Goal: Task Accomplishment & Management: Manage account settings

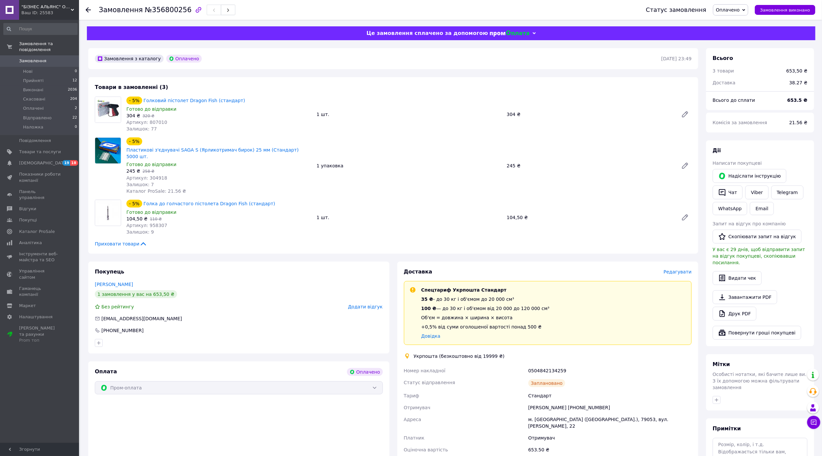
click at [32, 58] on span "Замовлення" at bounding box center [32, 61] width 27 height 6
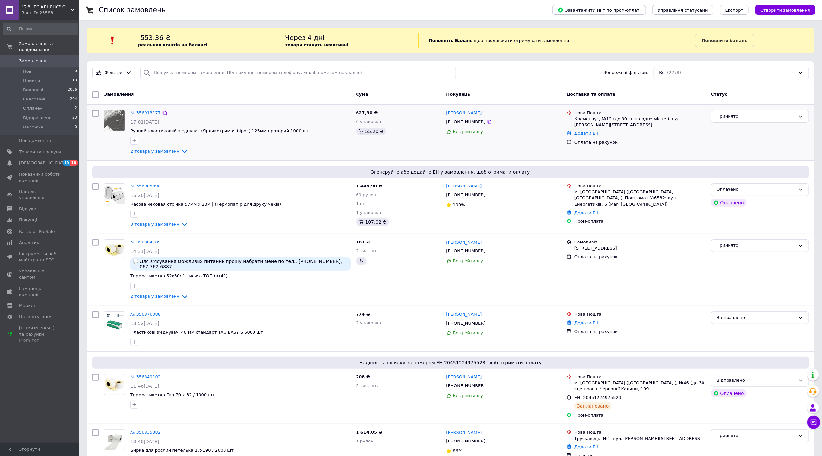
click at [160, 151] on span "2 товара у замовленні" at bounding box center [155, 151] width 50 height 5
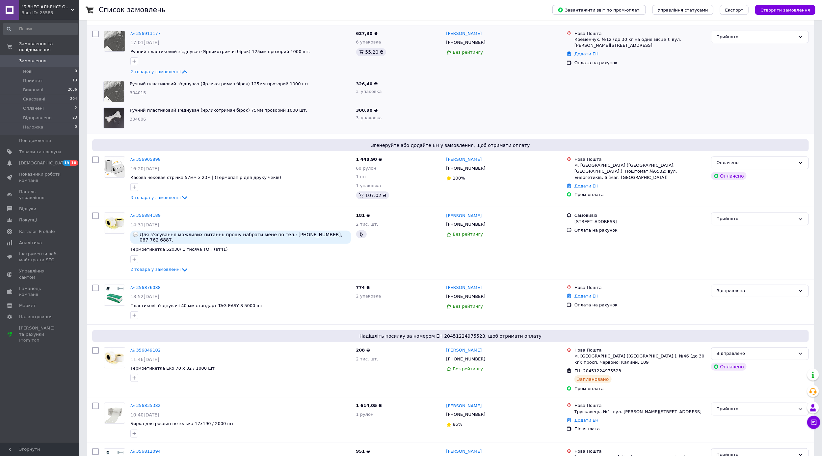
scroll to position [66, 0]
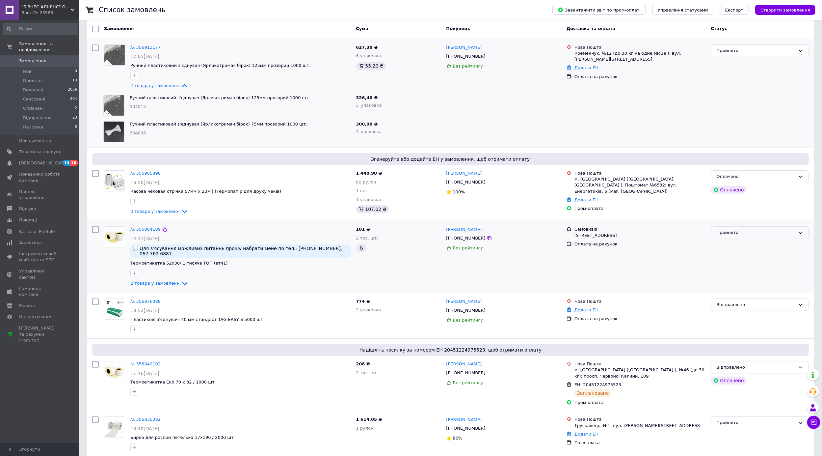
click at [769, 233] on div "Прийнято" at bounding box center [756, 232] width 79 height 7
click at [740, 280] on li "Відправлено" at bounding box center [760, 283] width 97 height 12
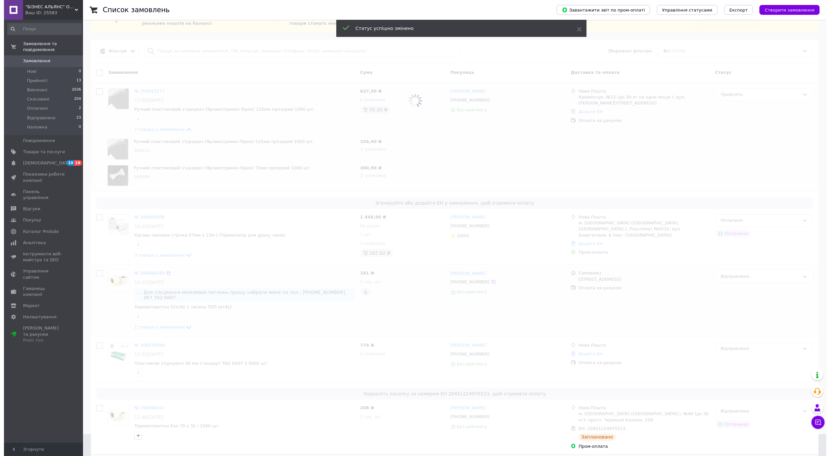
scroll to position [0, 0]
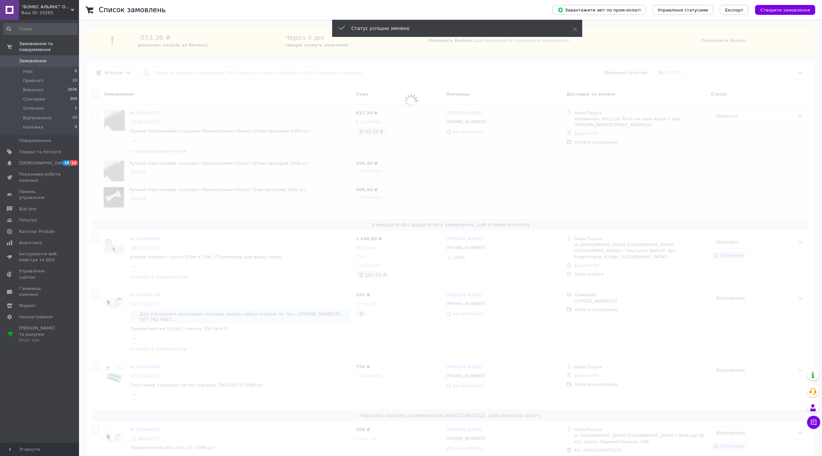
click at [143, 279] on span at bounding box center [411, 228] width 822 height 456
click at [144, 278] on span at bounding box center [411, 228] width 822 height 456
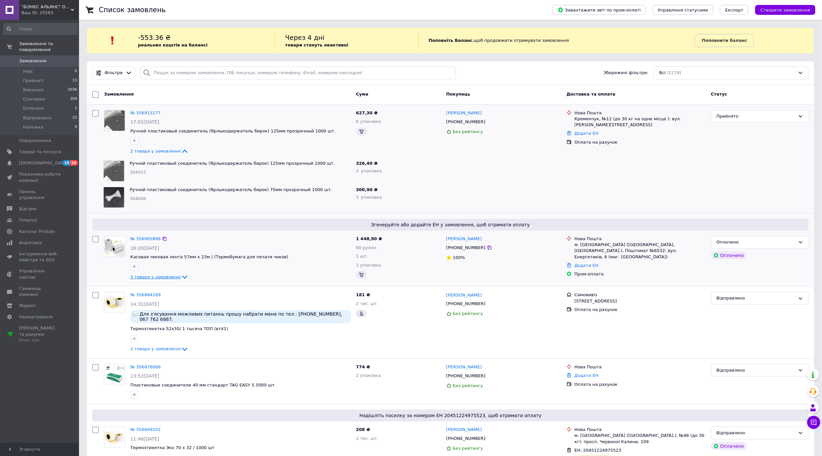
click at [147, 277] on span "3 товара у замовленні" at bounding box center [155, 276] width 50 height 5
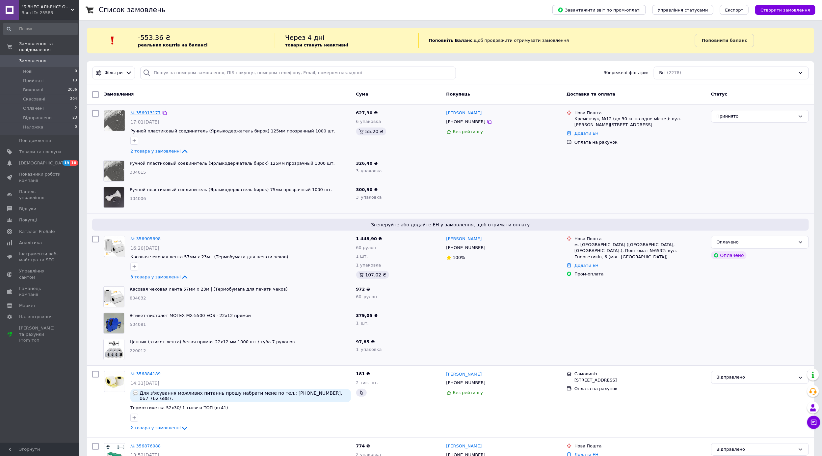
click at [138, 110] on link "№ 356913177" at bounding box center [145, 112] width 30 height 5
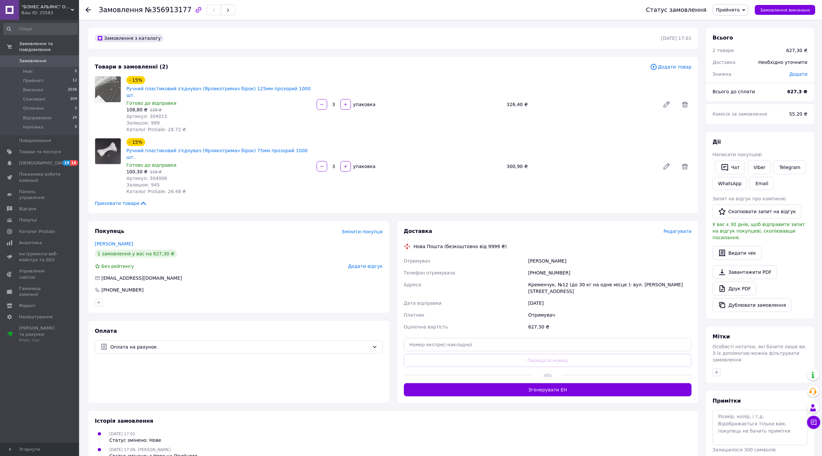
drag, startPoint x: 554, startPoint y: 253, endPoint x: 542, endPoint y: 254, distance: 12.6
click at [546, 267] on div "[PHONE_NUMBER]" at bounding box center [610, 273] width 166 height 12
click at [530, 267] on div "[PHONE_NUMBER]" at bounding box center [610, 273] width 166 height 12
drag, startPoint x: 529, startPoint y: 251, endPoint x: 568, endPoint y: 248, distance: 39.6
click at [568, 267] on div "[PHONE_NUMBER]" at bounding box center [610, 273] width 166 height 12
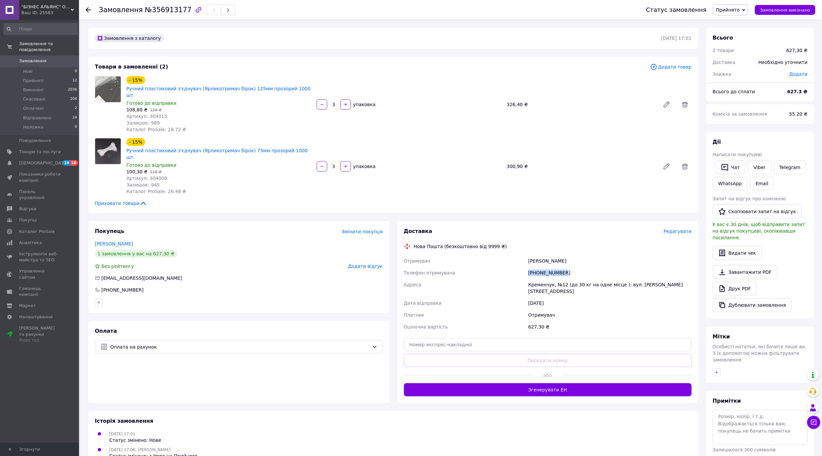
copy div "[PHONE_NUMBER]"
click at [677, 228] on div "Доставка Редагувати" at bounding box center [548, 232] width 288 height 8
click at [678, 229] on span "Редагувати" at bounding box center [678, 231] width 28 height 5
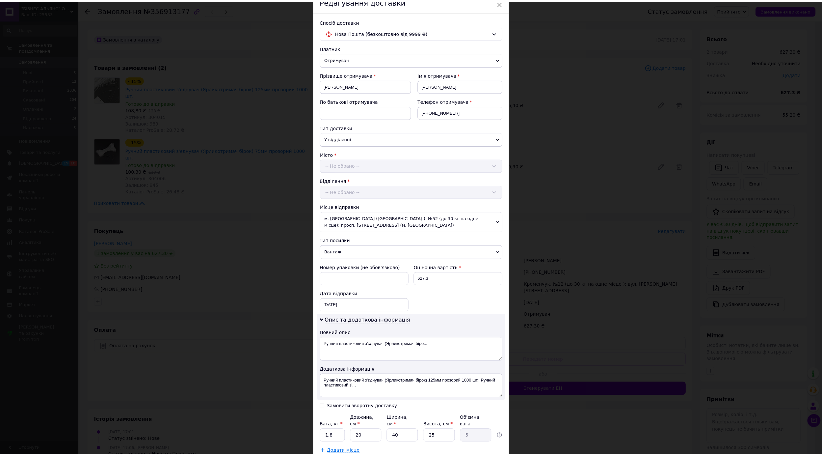
scroll to position [78, 0]
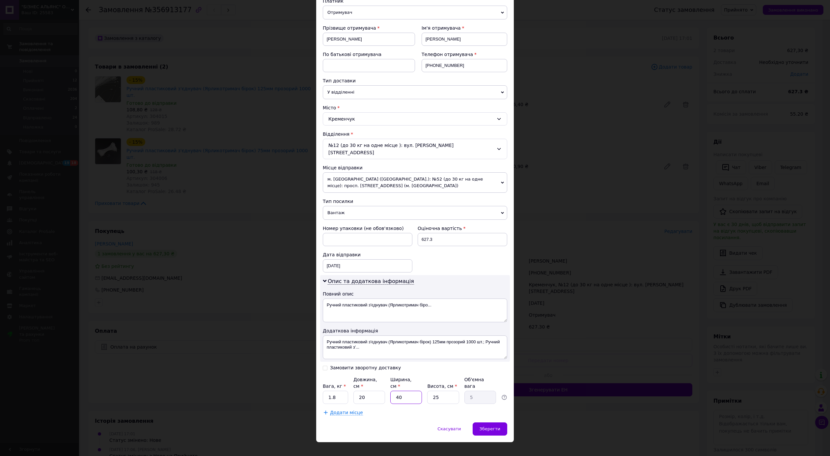
drag, startPoint x: 406, startPoint y: 389, endPoint x: 419, endPoint y: 382, distance: 14.0
click at [408, 391] on input "40" at bounding box center [406, 397] width 32 height 13
type input "4"
type input "0.5"
type input "2"
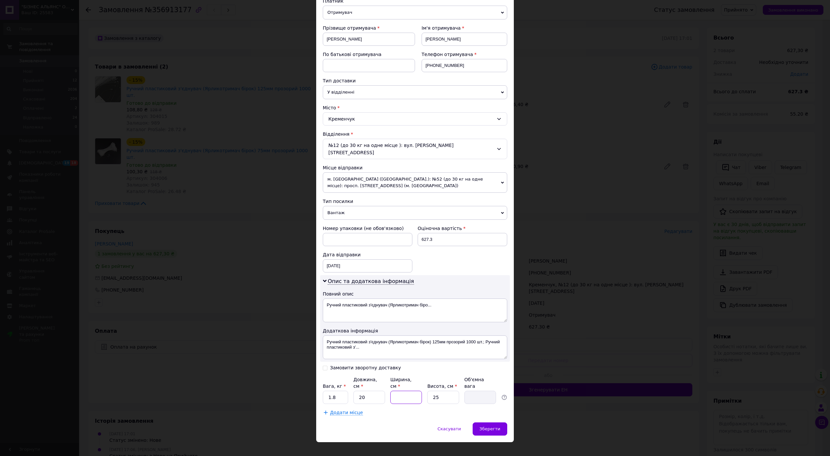
type input "0.25"
type input "21"
type input "2.63"
type input "21"
click at [374, 393] on input "20" at bounding box center [369, 397] width 32 height 13
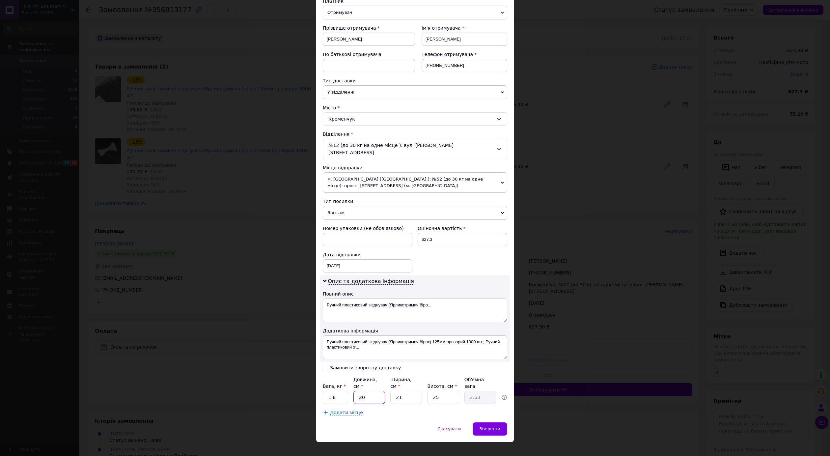
type input "2"
type input "0.26"
drag, startPoint x: 414, startPoint y: 384, endPoint x: 387, endPoint y: 384, distance: 26.7
click at [387, 384] on div "Вага, кг * 1.8 Довжина, см * Ширина, см * 21 Висота, см * 25 Об'ємна вага" at bounding box center [415, 390] width 184 height 28
type input "23"
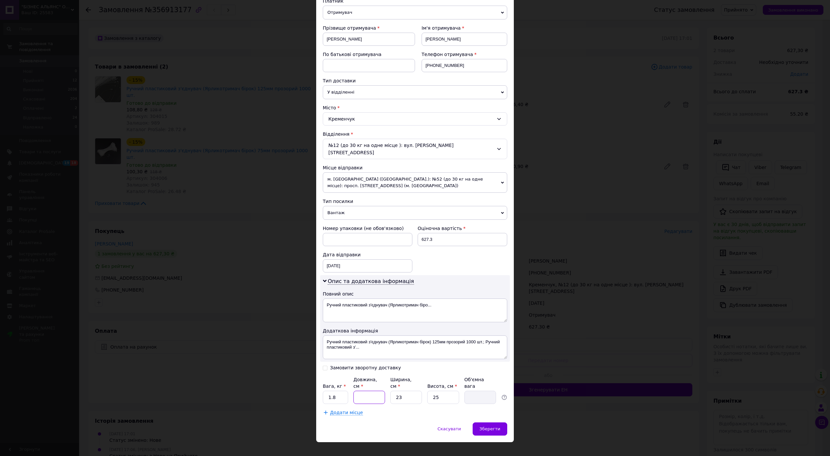
click at [379, 391] on input "Довжина, см *" at bounding box center [369, 397] width 32 height 13
type input "1"
type input "0.14"
type input "11"
type input "1.58"
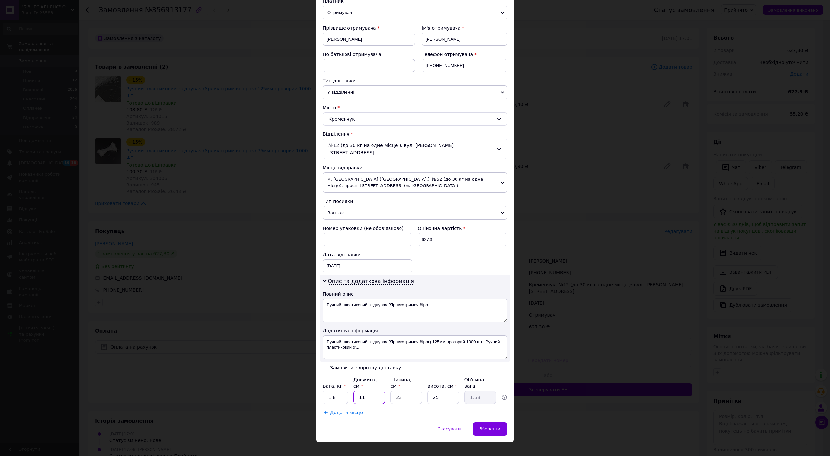
type input "11"
click at [444, 391] on input "25" at bounding box center [443, 397] width 32 height 13
type input "2"
type input "0.13"
type input "1"
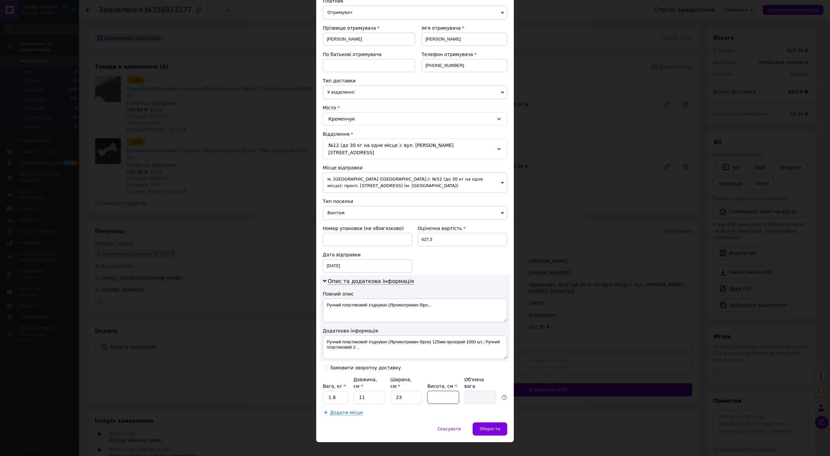
type input "0.1"
type input "12"
type input "0.76"
type input "12"
drag, startPoint x: 373, startPoint y: 387, endPoint x: 357, endPoint y: 387, distance: 16.1
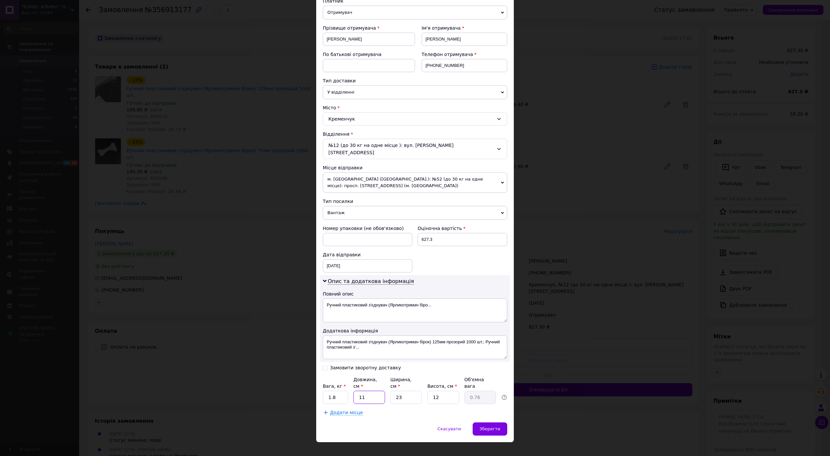
click at [368, 391] on input "11" at bounding box center [369, 397] width 32 height 13
click at [349, 387] on div "Вага, кг * 1.8 Довжина, см * 11 Ширина, см * 23 Висота, см * 12 Об'ємна вага 0.…" at bounding box center [415, 390] width 184 height 28
click at [343, 391] on input "1.8" at bounding box center [335, 397] width 25 height 13
type input "1"
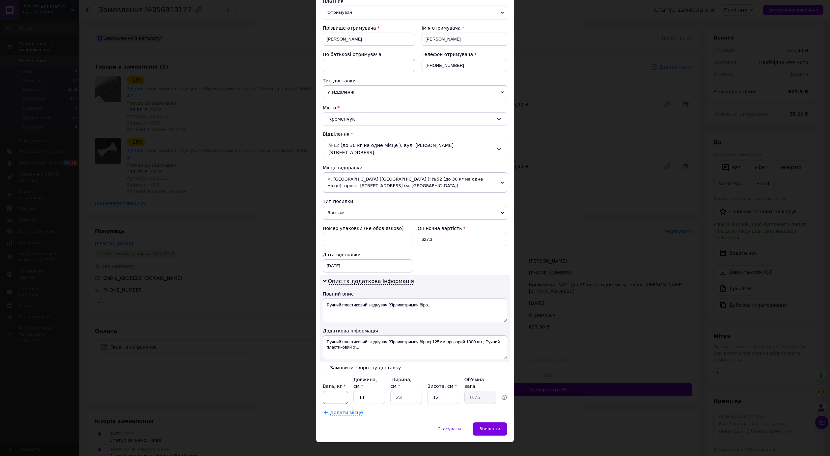
type input "."
type input "0.5"
drag, startPoint x: 442, startPoint y: 229, endPoint x: 418, endPoint y: 234, distance: 24.1
click at [418, 234] on input "627.3" at bounding box center [463, 239] width 90 height 13
type input "400"
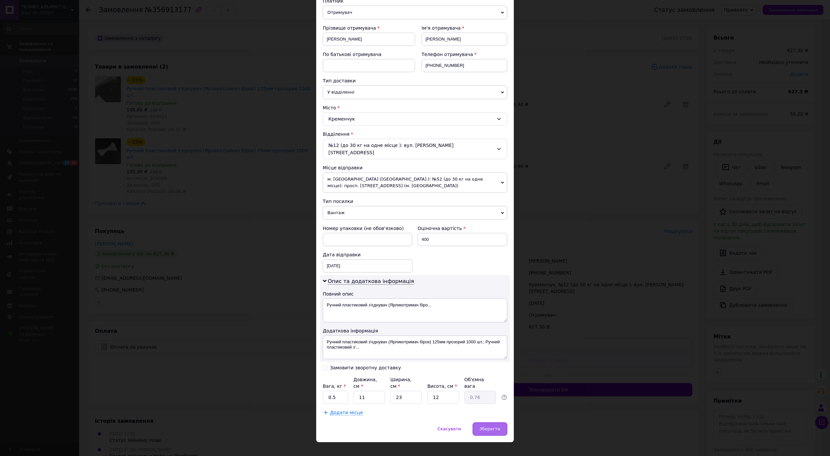
click at [492, 426] on span "Зберегти" at bounding box center [490, 428] width 21 height 5
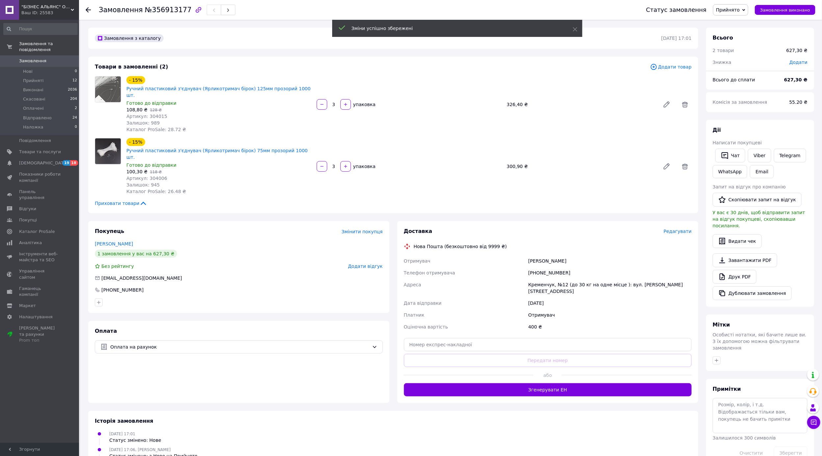
click at [545, 383] on button "Згенерувати ЕН" at bounding box center [548, 389] width 288 height 13
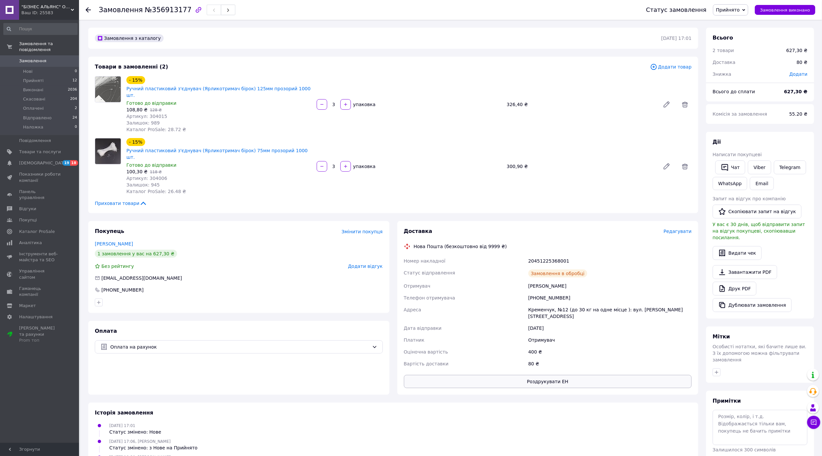
click at [536, 375] on button "Роздрукувати ЕН" at bounding box center [548, 381] width 288 height 13
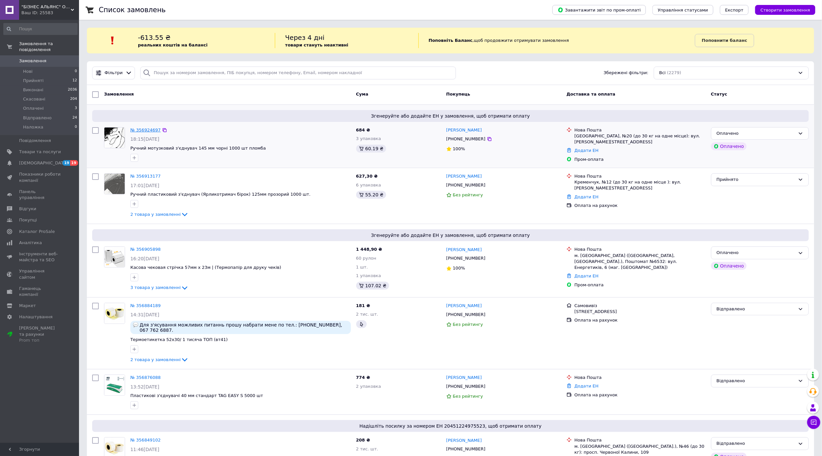
click at [150, 128] on link "№ 356924697" at bounding box center [145, 129] width 30 height 5
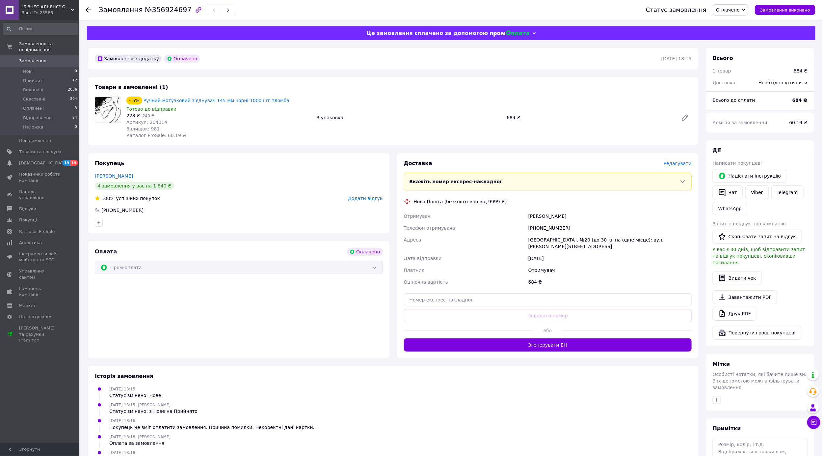
click at [681, 162] on span "Редагувати" at bounding box center [678, 163] width 28 height 5
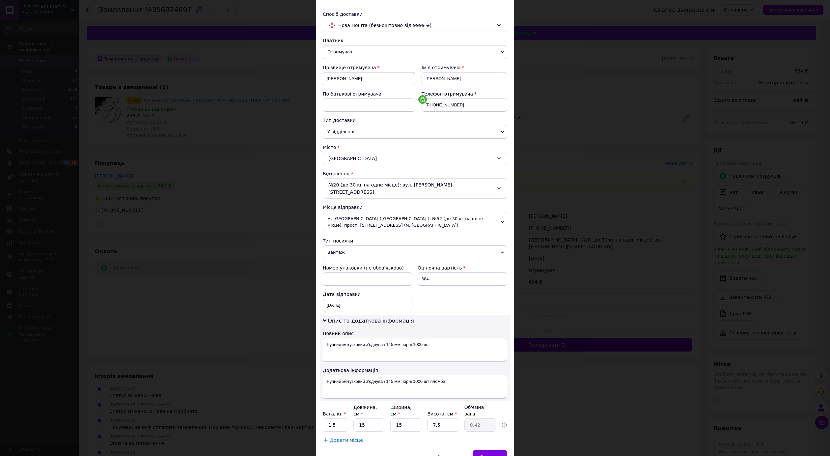
scroll to position [67, 0]
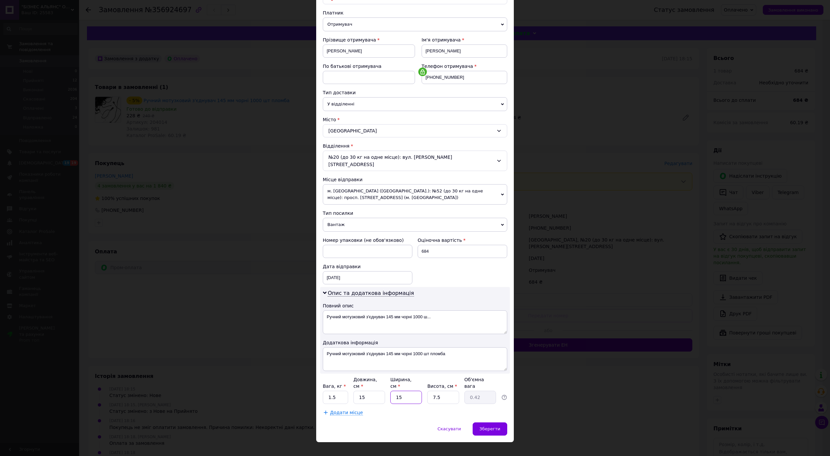
click at [404, 391] on input "15" at bounding box center [406, 397] width 32 height 13
type input "2"
type input "0.1"
type input "20"
type input "0.56"
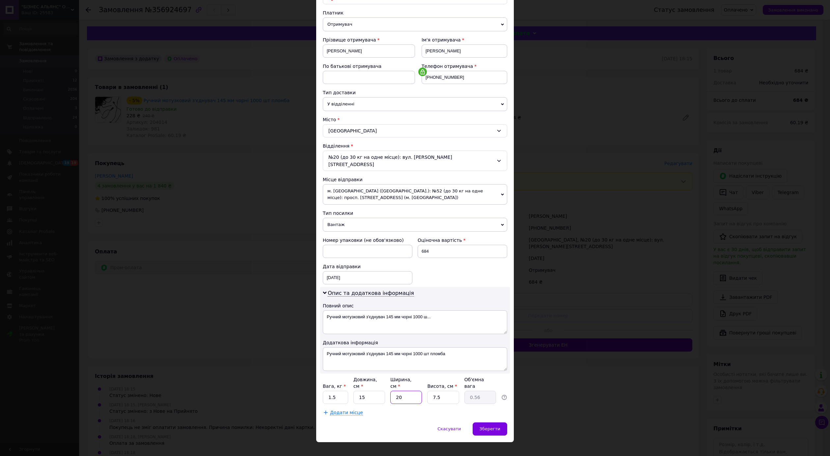
type input "20"
drag, startPoint x: 444, startPoint y: 385, endPoint x: 417, endPoint y: 384, distance: 26.7
click at [403, 383] on div "Вага, кг * 1.5 Довжина, см * 15 Ширина, см * 20 Висота, см * 7.5 Об'ємна вага 0…" at bounding box center [415, 390] width 184 height 28
type input "5"
type input "0.38"
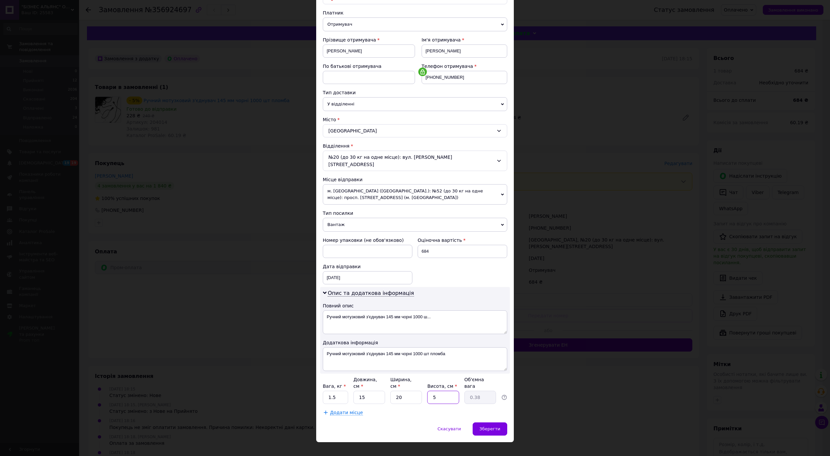
type input "5"
click at [333, 391] on input "1.5" at bounding box center [335, 397] width 25 height 13
type input "1"
click at [493, 426] on span "Зберегти" at bounding box center [490, 428] width 21 height 5
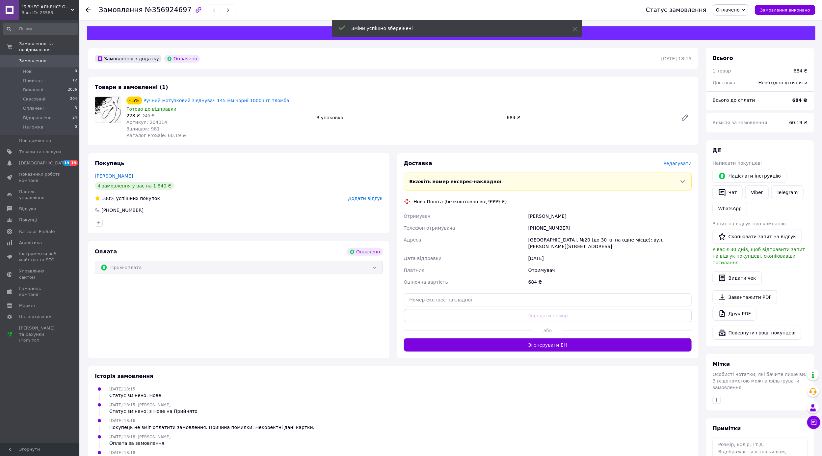
click at [681, 164] on span "Редагувати" at bounding box center [678, 163] width 28 height 5
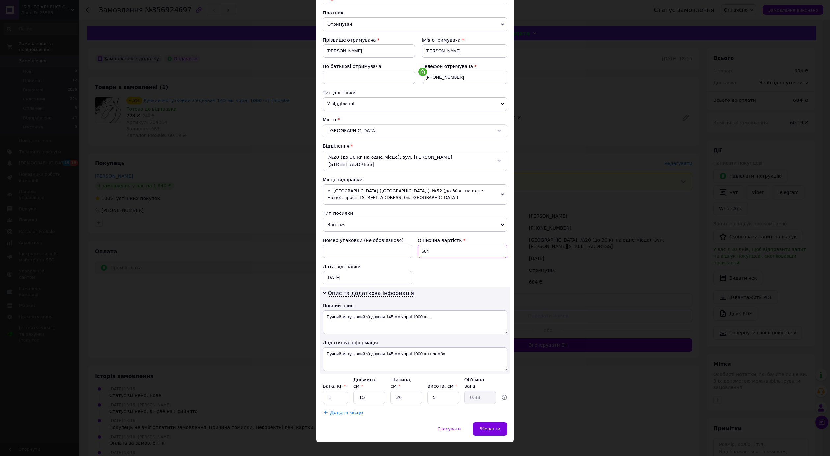
drag, startPoint x: 440, startPoint y: 244, endPoint x: 401, endPoint y: 242, distance: 38.6
click at [401, 242] on div "Номер упаковки (не обов'язково) Оціночна вартість 684 Дата відправки 12.08.2025…" at bounding box center [415, 260] width 190 height 53
type input "400"
click at [492, 424] on div "Зберегти" at bounding box center [490, 428] width 35 height 13
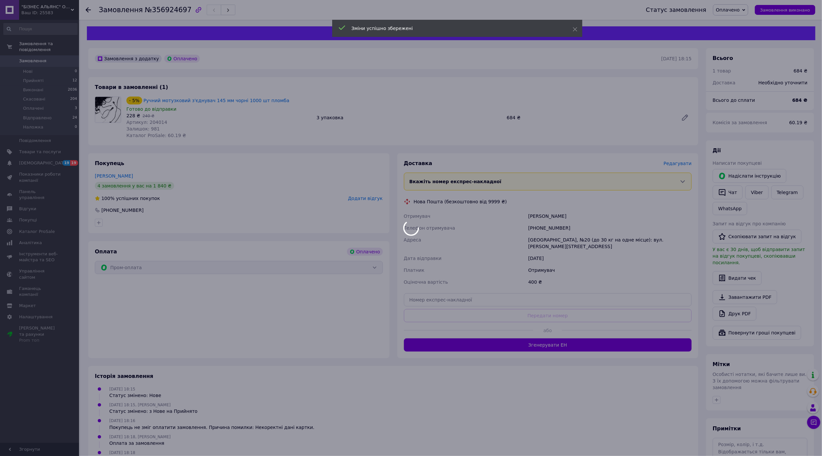
click at [546, 331] on div at bounding box center [411, 228] width 822 height 456
click at [535, 344] on button "Згенерувати ЕН" at bounding box center [548, 344] width 288 height 13
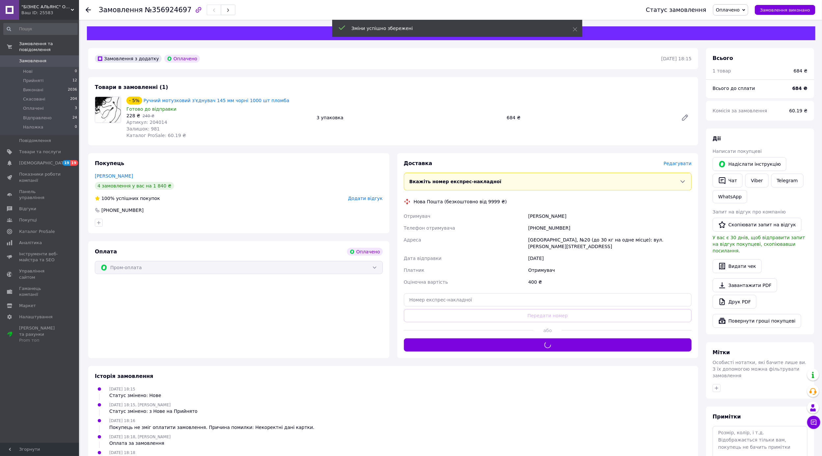
click at [537, 341] on div "Доставка Редагувати Вкажіть номер експрес-накладної Обов'язково введіть номер е…" at bounding box center [548, 256] width 288 height 192
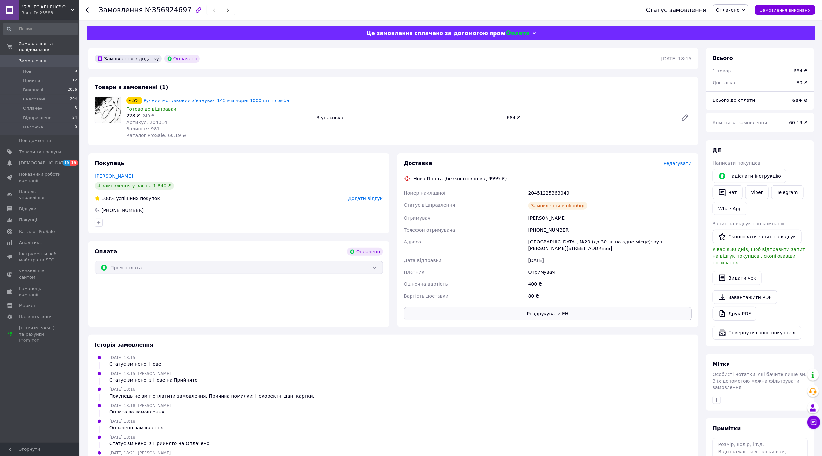
click at [545, 307] on button "Роздрукувати ЕН" at bounding box center [548, 313] width 288 height 13
click at [244, 194] on div "Покупець Стельмах Роман 4 замовлення у вас на 1 840 ₴ 100% успішних покупок Дод…" at bounding box center [238, 193] width 301 height 80
click at [735, 5] on span "Оплачено" at bounding box center [730, 9] width 35 height 11
click at [734, 52] on li "Відправлено" at bounding box center [731, 53] width 35 height 10
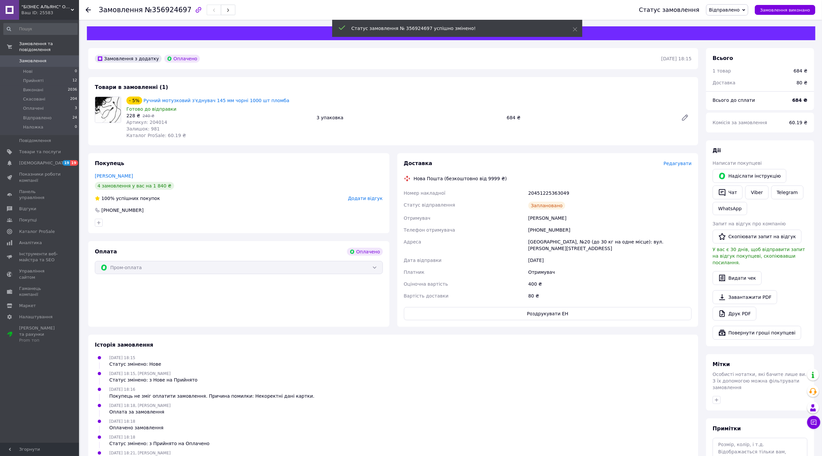
click at [57, 58] on span "Замовлення" at bounding box center [40, 61] width 42 height 6
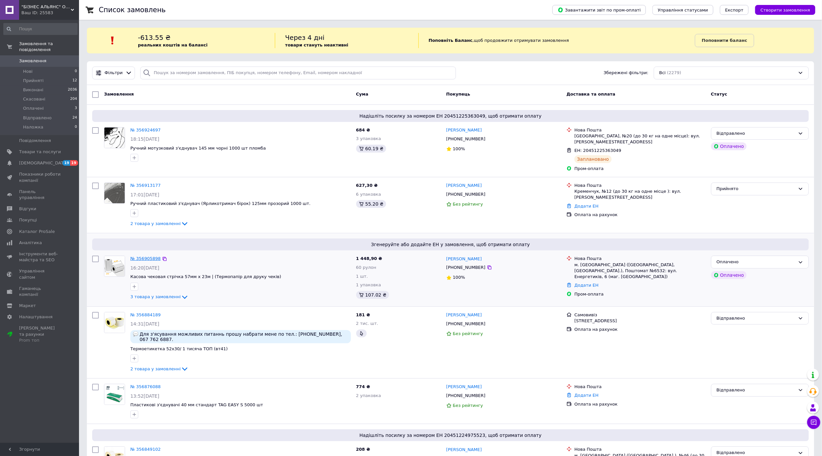
click at [149, 256] on link "№ 356905898" at bounding box center [145, 258] width 30 height 5
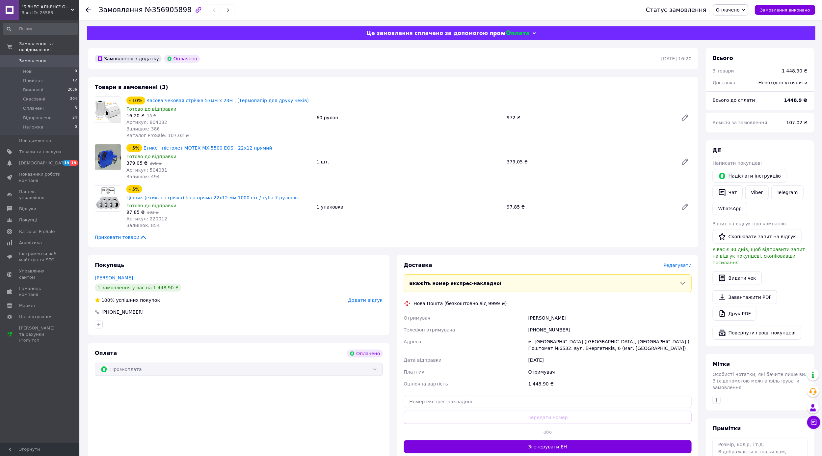
click at [675, 262] on span "Редагувати" at bounding box center [678, 264] width 28 height 5
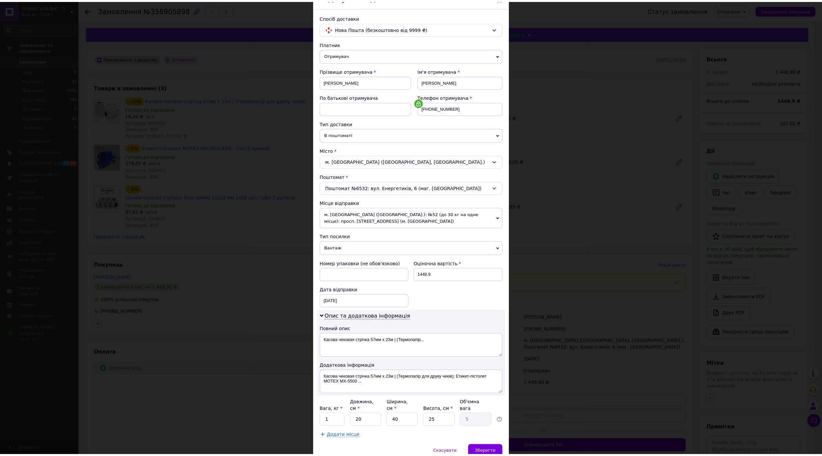
scroll to position [67, 0]
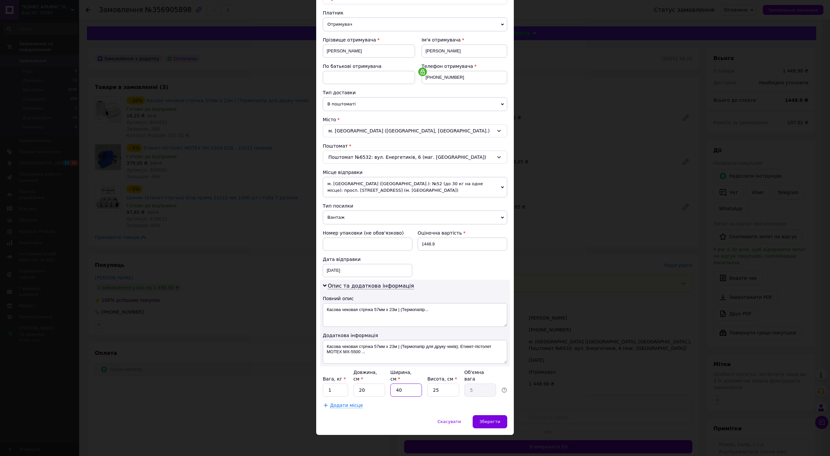
click at [407, 385] on input "40" at bounding box center [406, 389] width 32 height 13
type input "4"
type input "0.5"
type input "3"
type input "0.38"
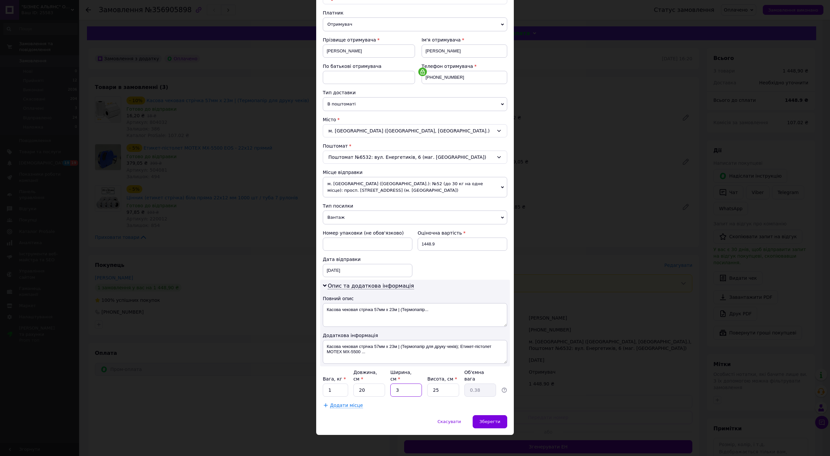
type input "30"
type input "3.75"
type input "30"
click at [368, 396] on div "Платник Отримувач Відправник Прізвище отримувача Мальцева Ім'я отримувача Людми…" at bounding box center [415, 209] width 184 height 399
click at [373, 393] on input "20" at bounding box center [369, 389] width 32 height 13
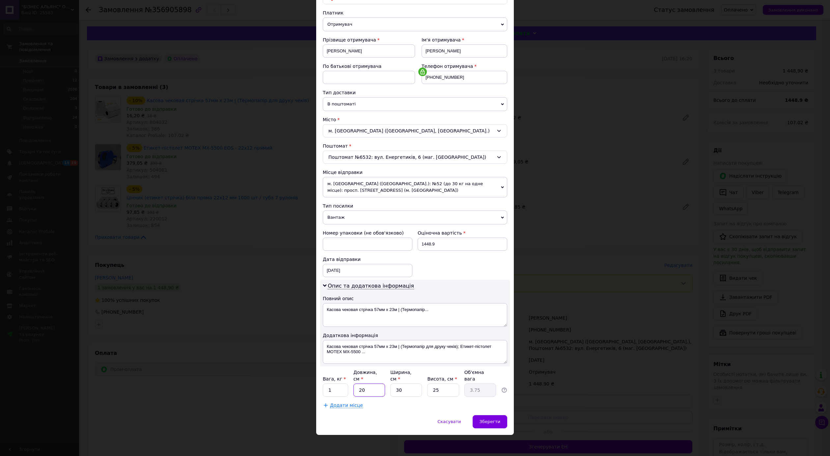
type input "2"
type input "0.38"
type input "1"
type input "0.19"
type input "15"
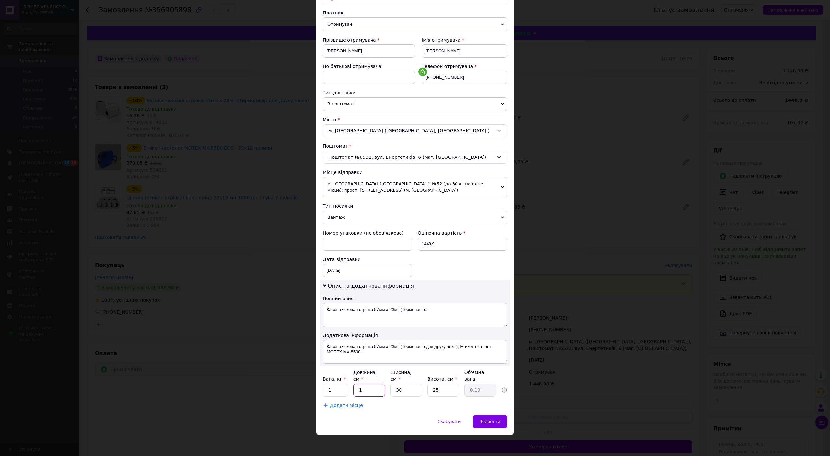
type input "2.81"
type input "15"
click at [448, 392] on input "25" at bounding box center [443, 389] width 32 height 13
type input "2"
type input "0.23"
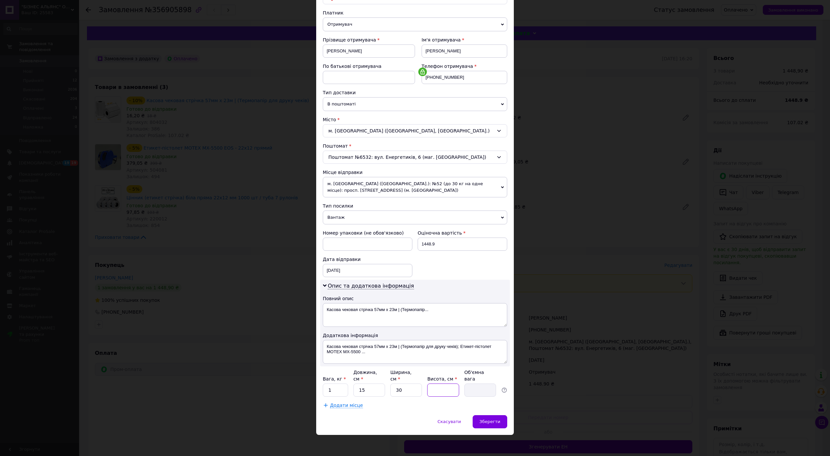
type input "2"
type input "0.23"
type input "20"
type input "2.25"
type input "20"
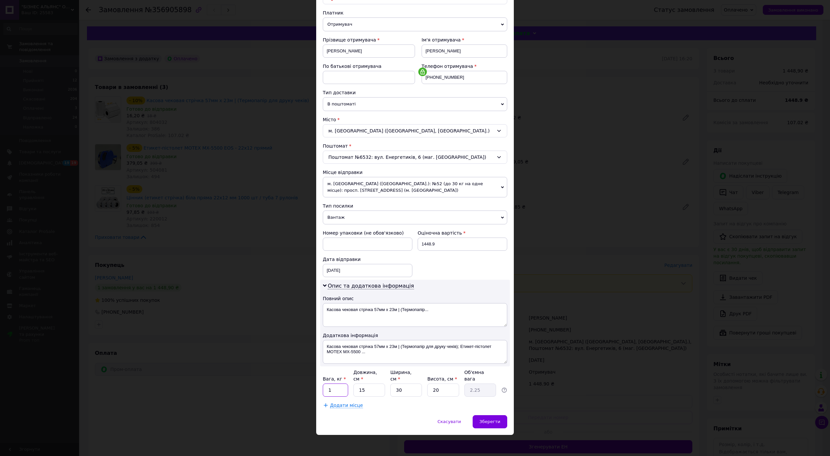
click at [340, 388] on input "1" at bounding box center [335, 389] width 25 height 13
type input "2"
click at [480, 416] on div "Зберегти" at bounding box center [490, 421] width 35 height 13
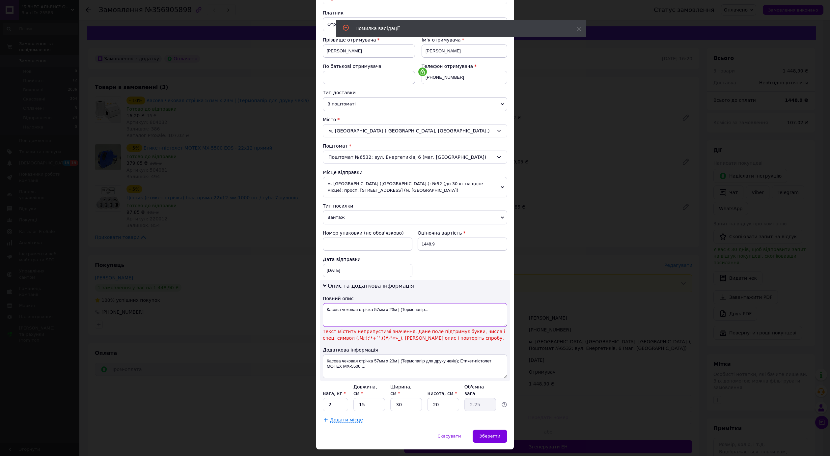
drag, startPoint x: 397, startPoint y: 311, endPoint x: 400, endPoint y: 319, distance: 8.4
click at [398, 313] on textarea "Касова чековая стрічка 57мм х 23м | (Термопапір..." at bounding box center [415, 315] width 184 height 24
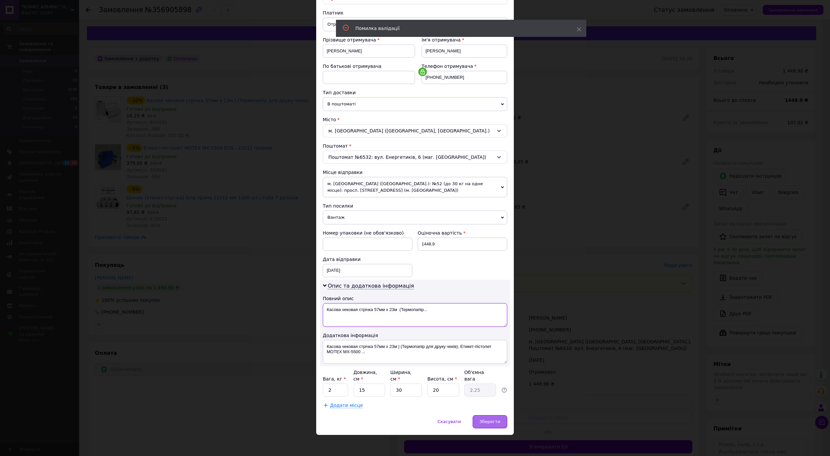
type textarea "Касова чековая стрічка 57мм х 23м (Термопапір..."
click at [490, 419] on span "Зберегти" at bounding box center [490, 421] width 21 height 5
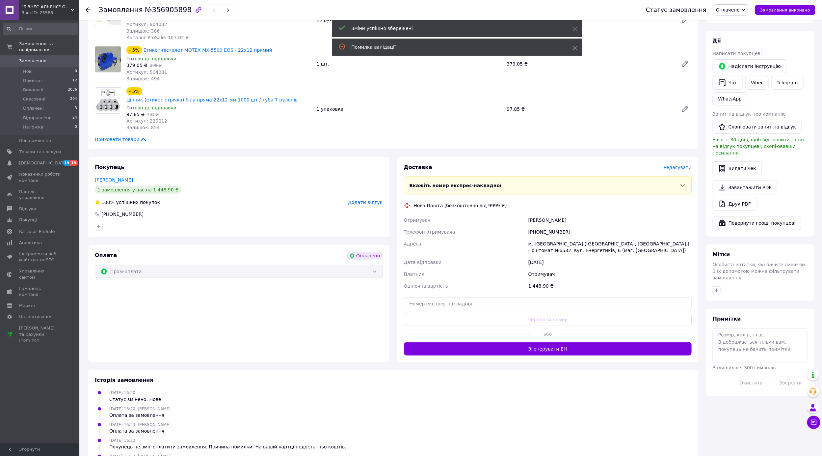
scroll to position [132, 0]
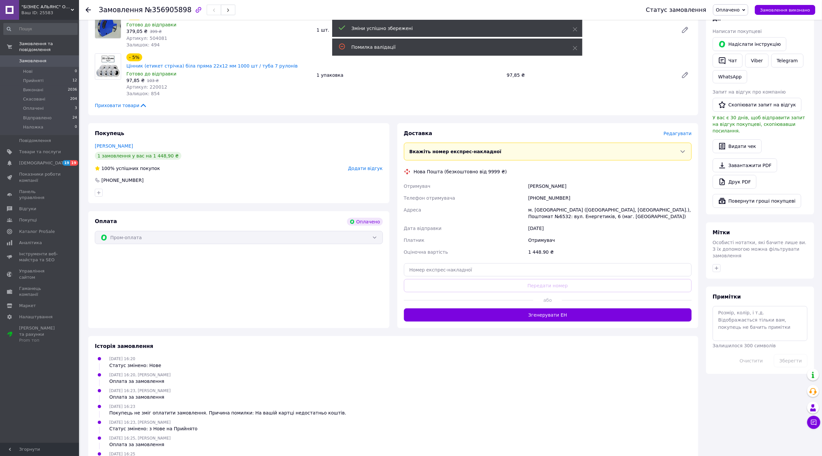
click at [536, 316] on div "Доставка Редагувати Вкажіть номер експрес-накладної Обов'язково введіть номер е…" at bounding box center [548, 225] width 301 height 205
click at [545, 308] on button "Згенерувати ЕН" at bounding box center [548, 314] width 288 height 13
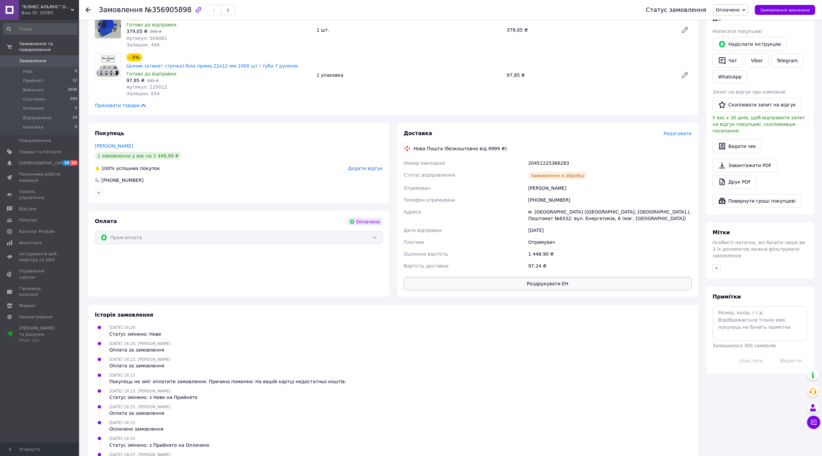
click at [540, 280] on button "Роздрукувати ЕН" at bounding box center [548, 283] width 288 height 13
click at [339, 124] on div "Покупець Мальцева Людмила 1 замовлення у вас на 1 448,90 ₴ 100% успішних покупо…" at bounding box center [238, 163] width 301 height 80
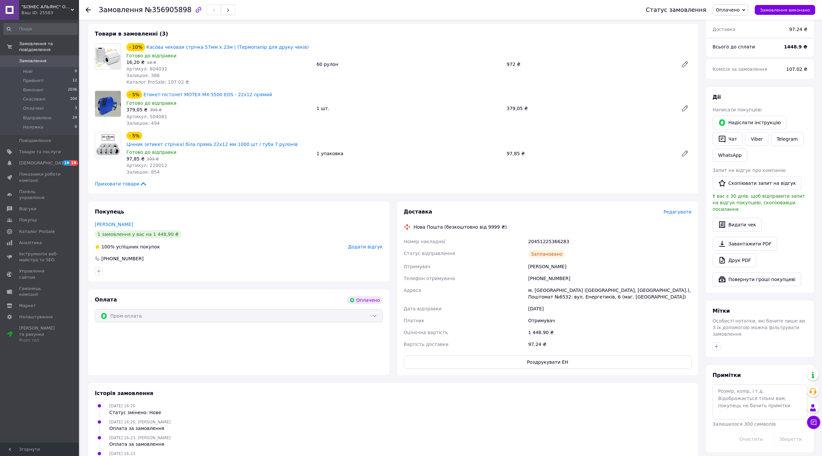
scroll to position [0, 0]
